Goal: Task Accomplishment & Management: Use online tool/utility

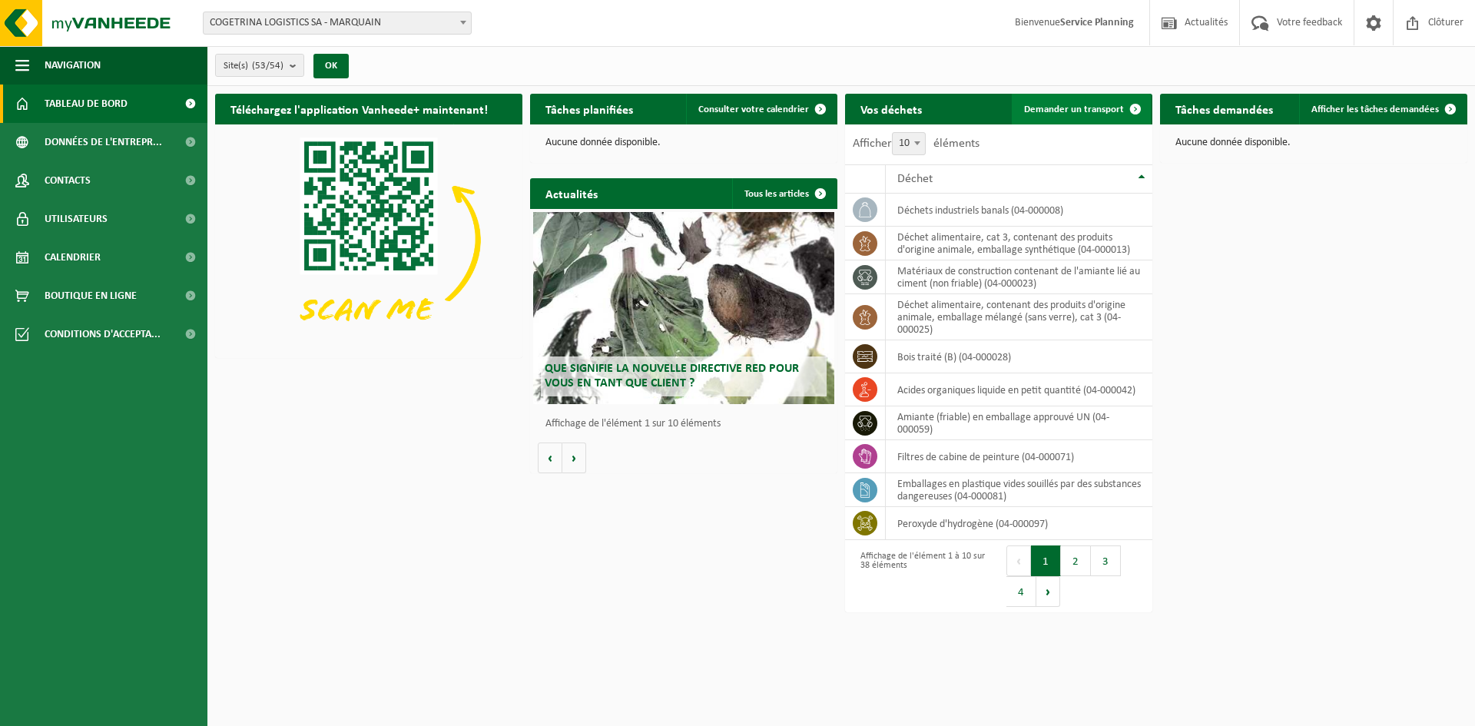
click at [1119, 108] on span "Demander un transport" at bounding box center [1074, 109] width 100 height 10
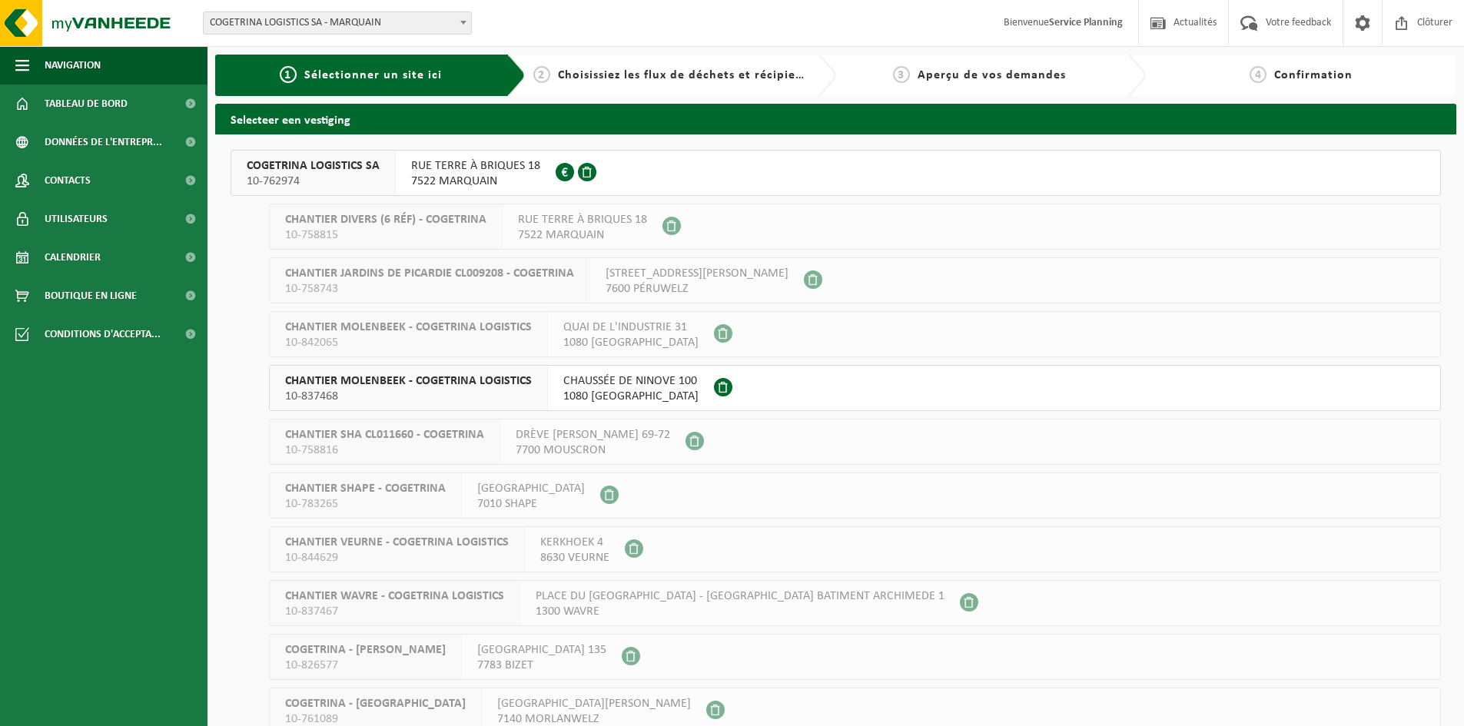
click at [415, 171] on span "RUE TERRE À BRIQUES 18" at bounding box center [475, 165] width 129 height 15
click at [629, 171] on span at bounding box center [621, 173] width 43 height 45
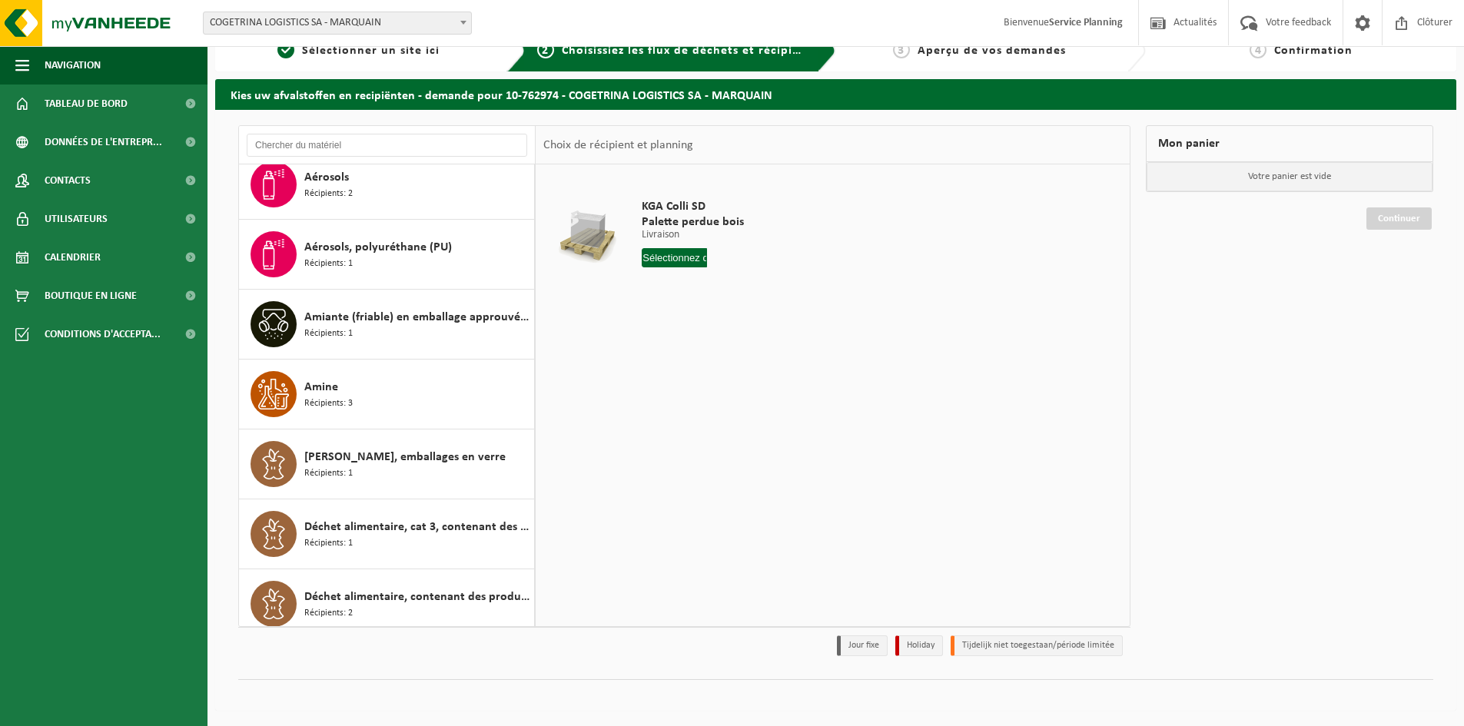
scroll to position [8, 0]
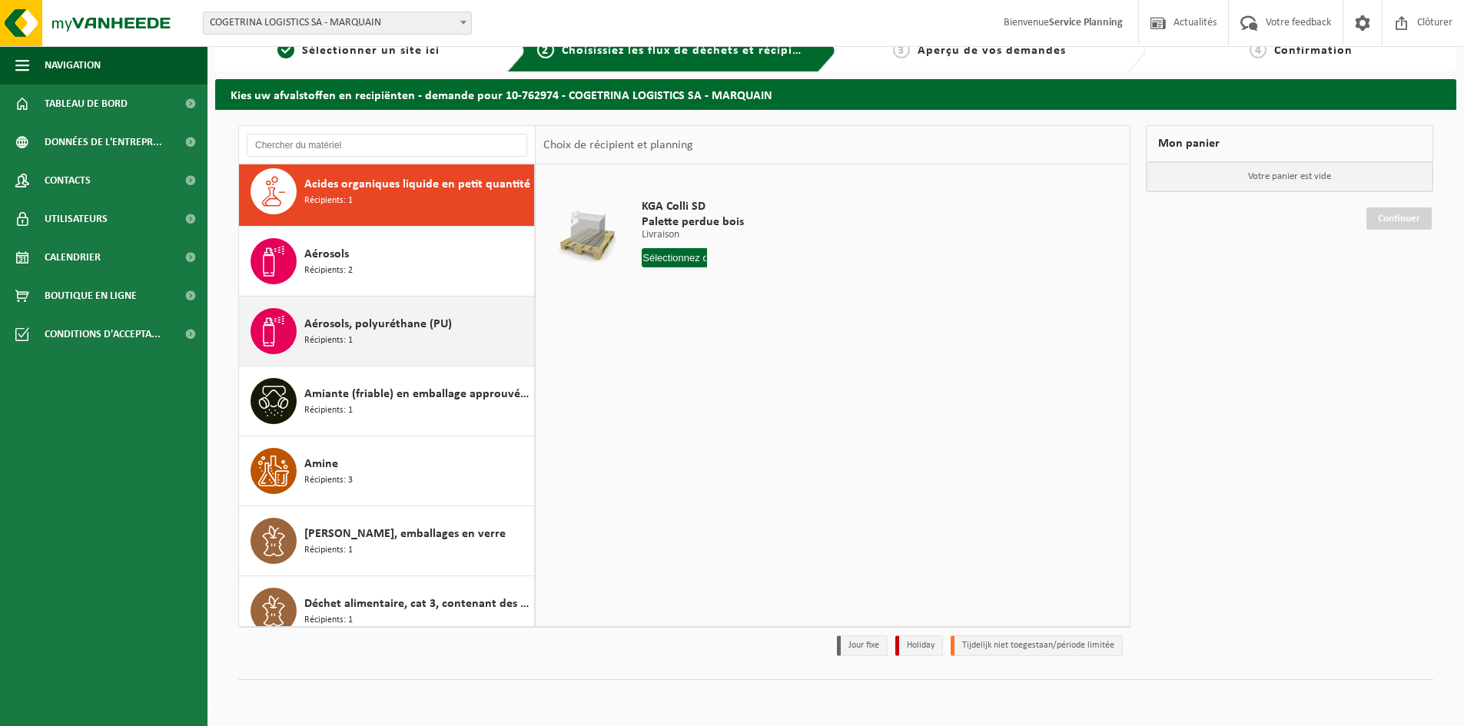
click at [456, 330] on div "Aérosols, polyuréthane (PU) Récipients: 1" at bounding box center [417, 331] width 226 height 46
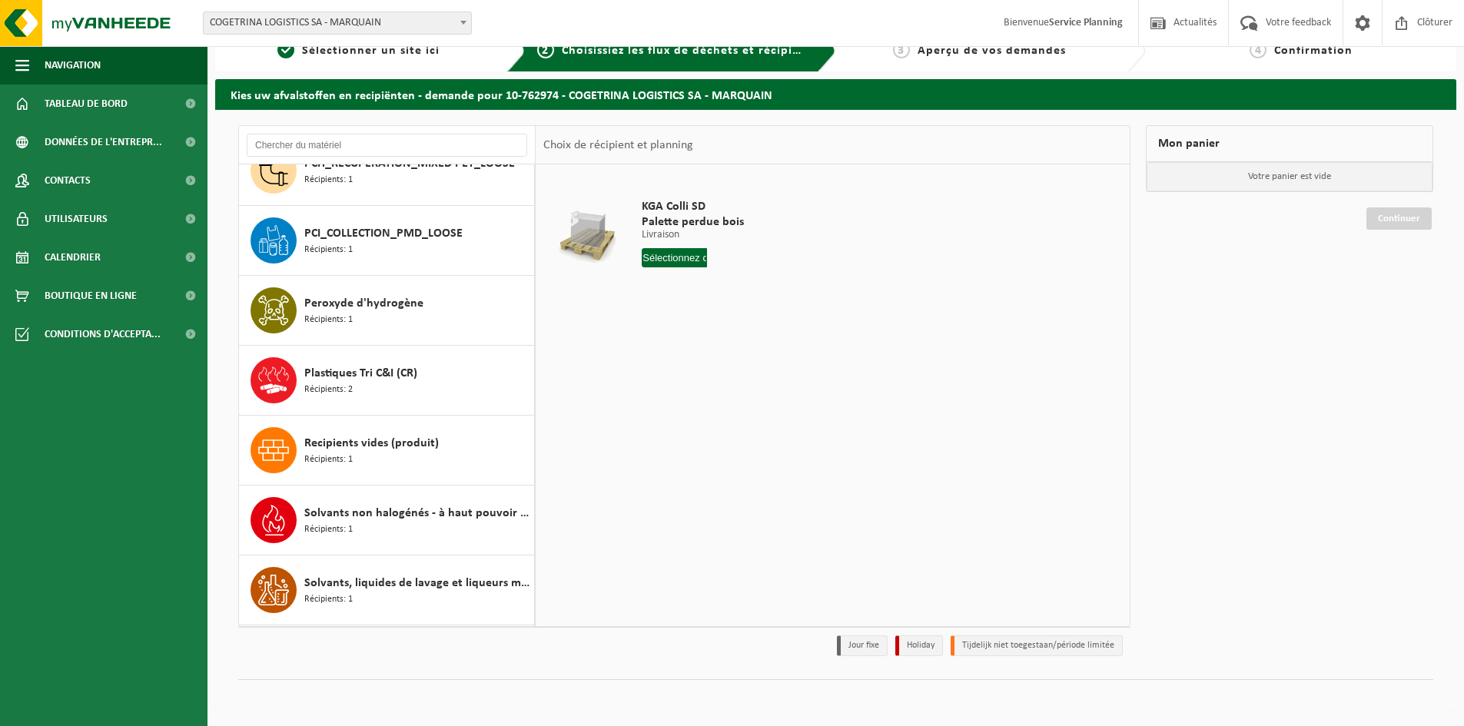
scroll to position [1544, 0]
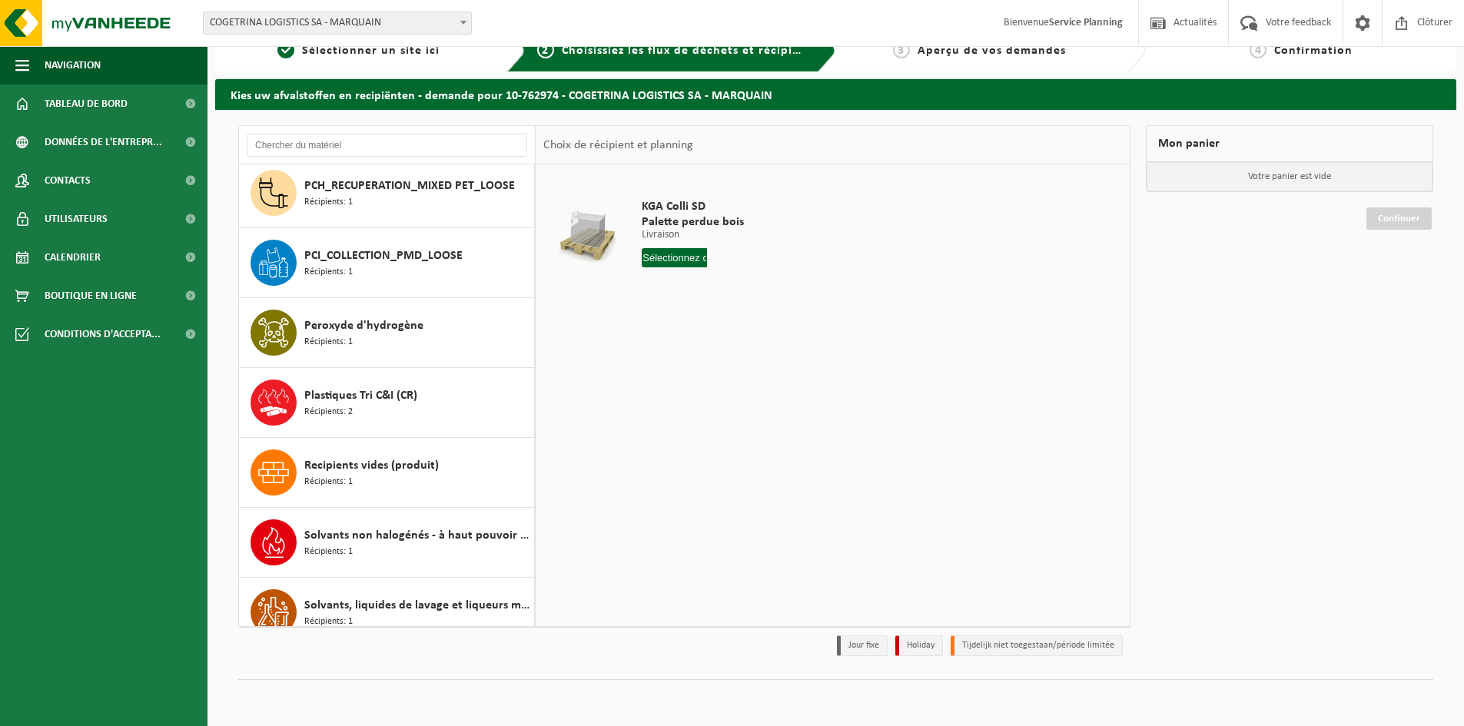
drag, startPoint x: 512, startPoint y: 680, endPoint x: 1066, endPoint y: 347, distance: 646.6
click at [1066, 347] on div "KGA Colli SD Palette perdue bois Livraison Livraison Livraison 1 Nombre Dans le…" at bounding box center [833, 394] width 594 height 461
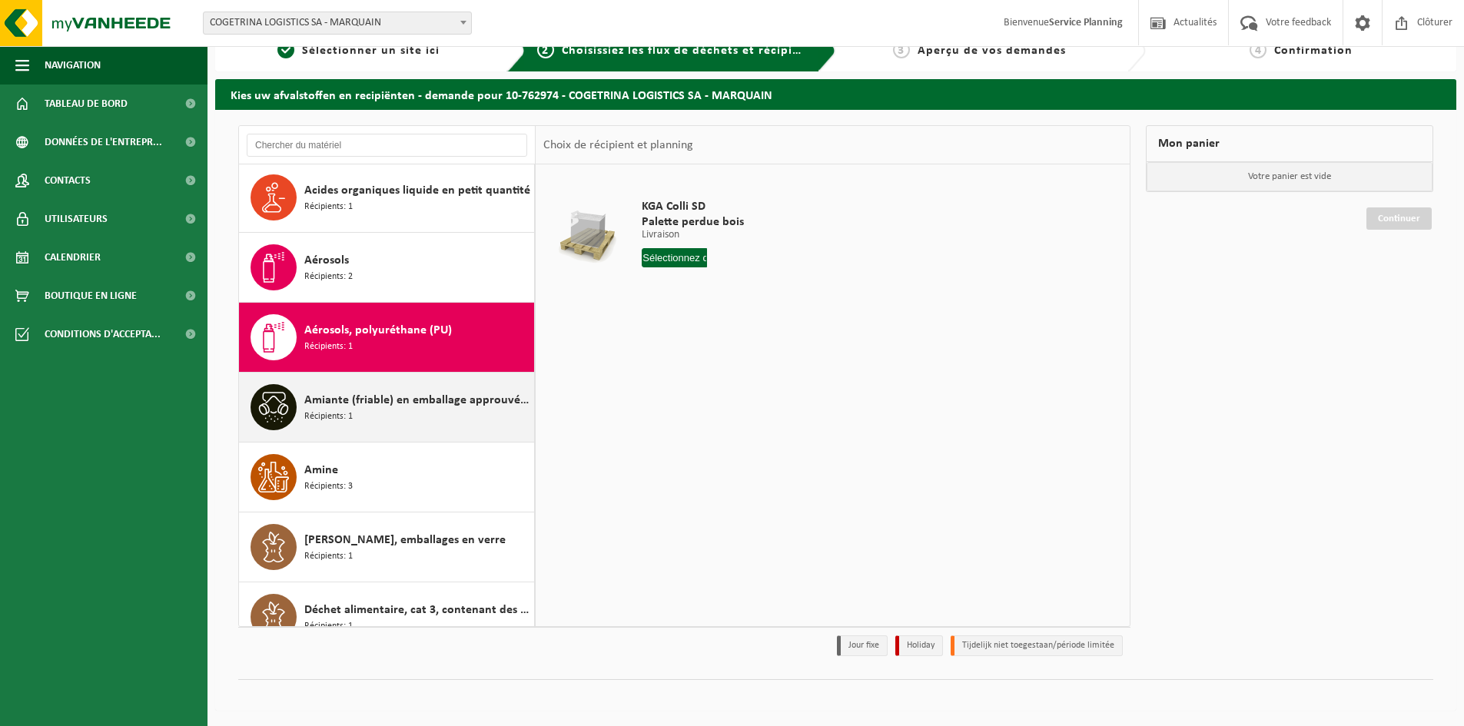
scroll to position [0, 0]
